Goal: Check status: Check status

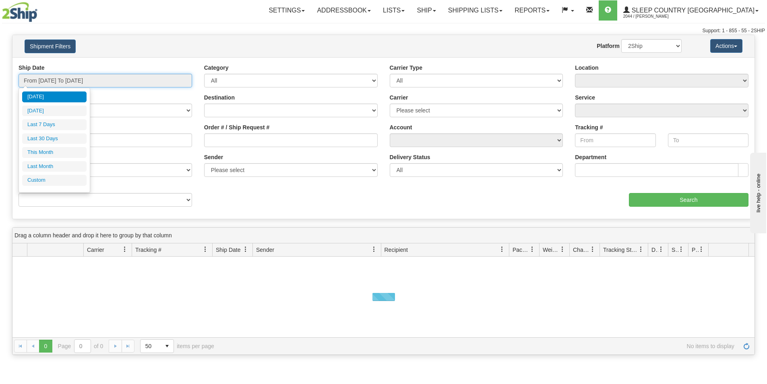
click at [66, 79] on input "From [DATE] To [DATE]" at bounding box center [106, 81] width 174 height 14
click at [46, 137] on li "Last 30 Days" at bounding box center [54, 138] width 64 height 11
type input "From [DATE] To [DATE]"
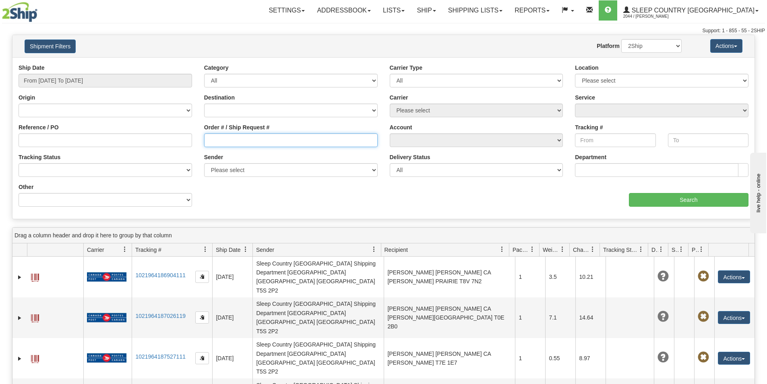
click at [261, 136] on input "Order # / Ship Request #" at bounding box center [291, 140] width 174 height 14
paste input "9000I017513"
type input "9000I017513"
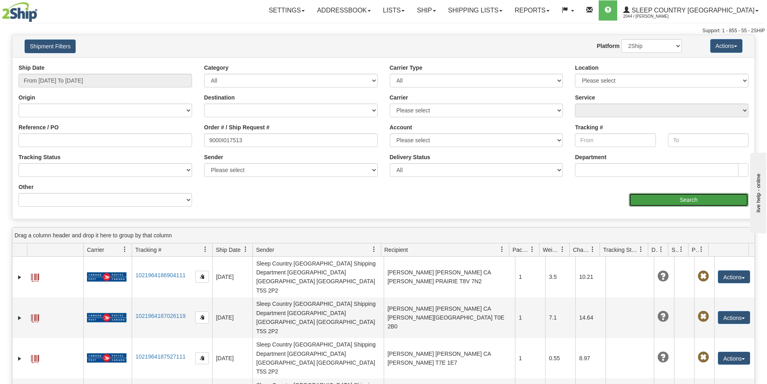
click at [650, 201] on input "Search" at bounding box center [689, 200] width 120 height 14
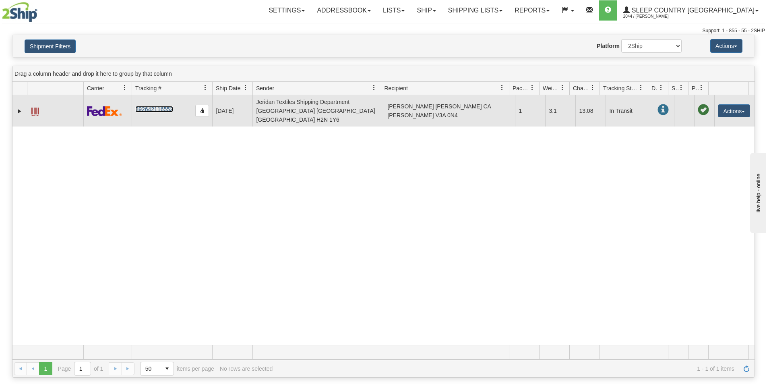
click at [145, 106] on link "392642116552" at bounding box center [153, 109] width 37 height 6
